Goal: Task Accomplishment & Management: Manage account settings

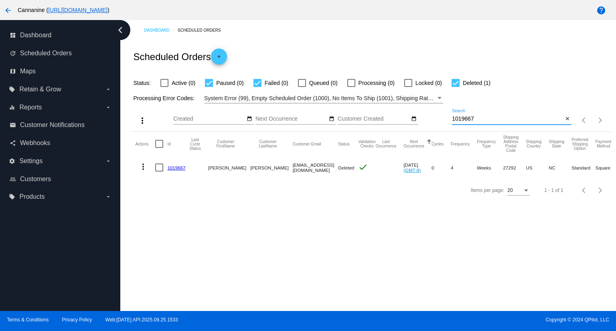
click at [518, 121] on input "1019667" at bounding box center [507, 119] width 111 height 6
click at [513, 121] on input "1019667" at bounding box center [507, 119] width 111 height 6
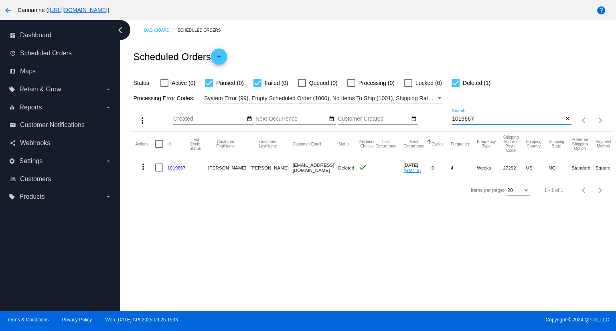
paste input "[EMAIL_ADDRESS][DOMAIN_NAME]"
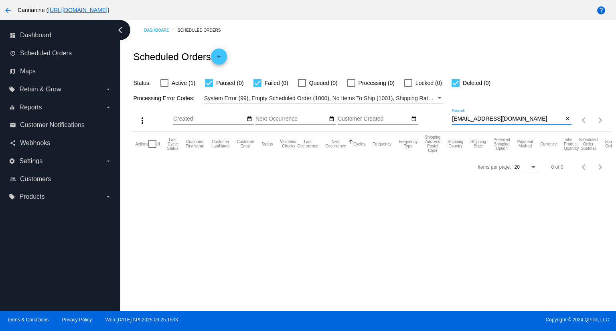
type input "[EMAIL_ADDRESS][DOMAIN_NAME]"
click at [165, 82] on div at bounding box center [164, 83] width 8 height 8
click at [164, 87] on input "Active (1)" at bounding box center [164, 87] width 0 height 0
checkbox input "true"
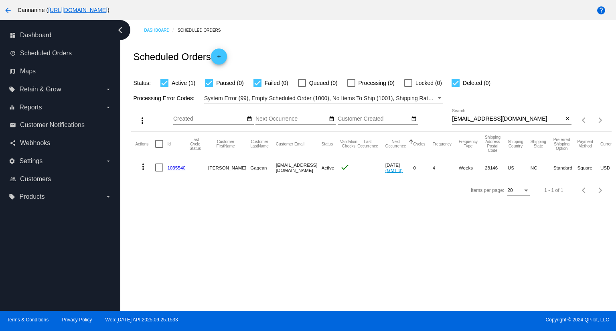
click at [178, 168] on link "1035540" at bounding box center [176, 167] width 18 height 5
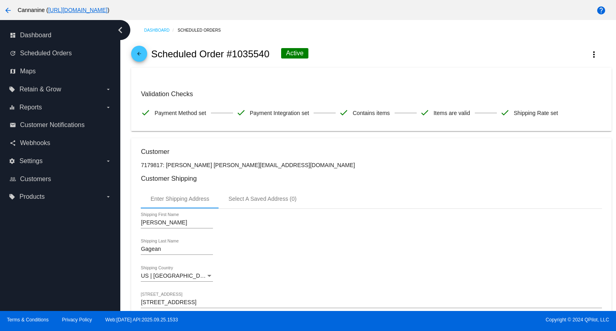
click at [138, 53] on mat-icon "arrow_back" at bounding box center [139, 56] width 10 height 10
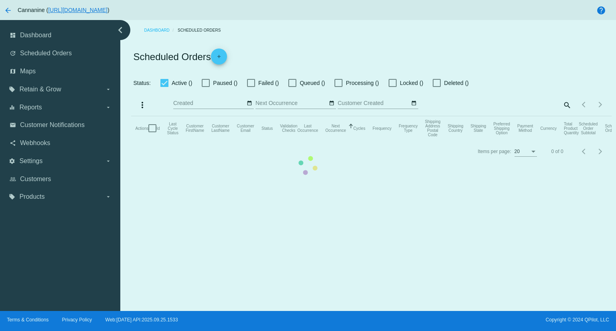
checkbox input "true"
